Goal: Navigation & Orientation: Find specific page/section

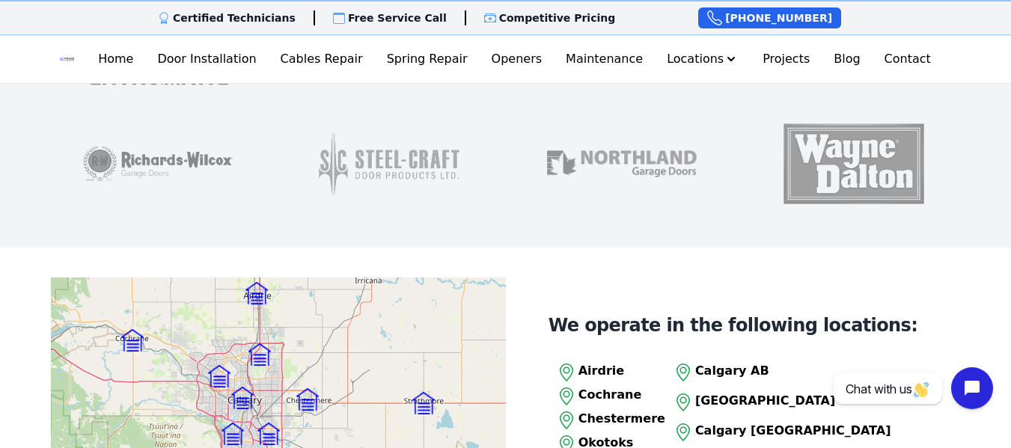
scroll to position [1418, 0]
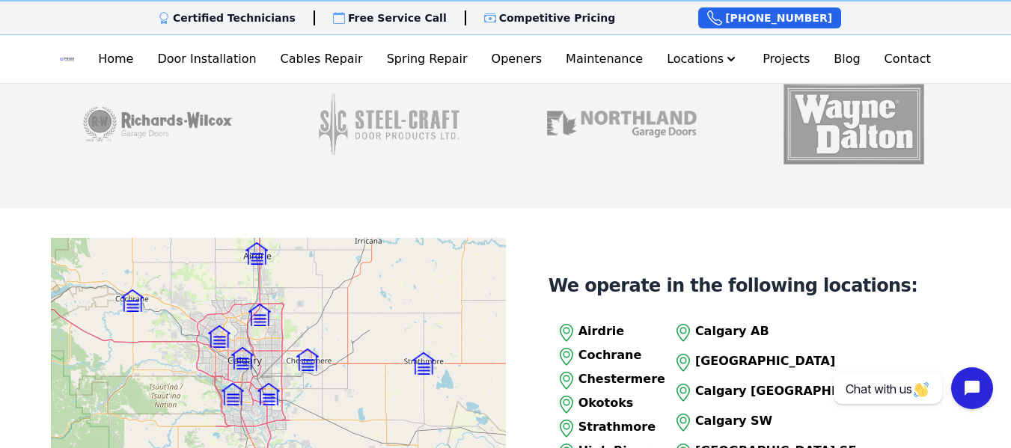
drag, startPoint x: 1016, startPoint y: 44, endPoint x: 1021, endPoint y: 199, distance: 155.0
click at [422, 353] on img at bounding box center [423, 364] width 22 height 22
